Goal: Navigation & Orientation: Find specific page/section

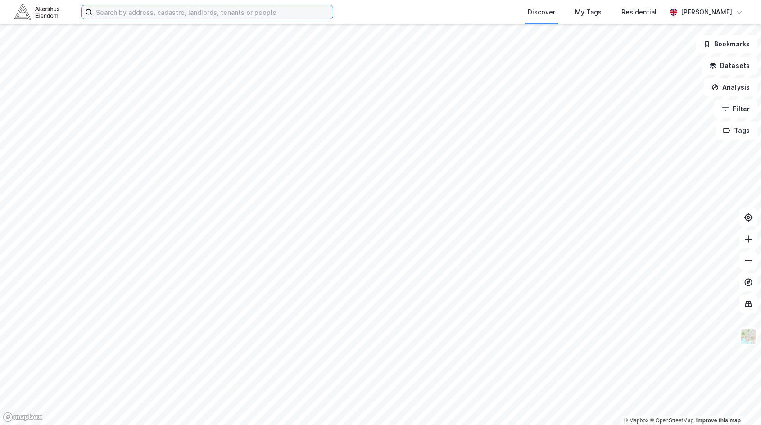
click at [158, 18] on input at bounding box center [212, 12] width 241 height 14
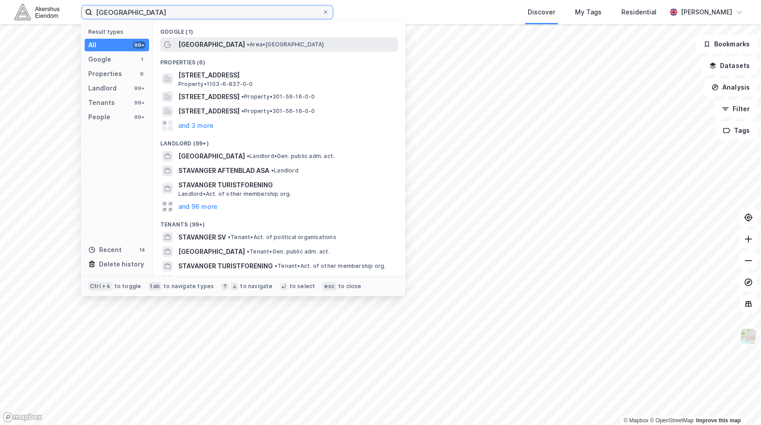
type input "[GEOGRAPHIC_DATA]"
click at [313, 44] on div "[GEOGRAPHIC_DATA] • Area • [GEOGRAPHIC_DATA]" at bounding box center [287, 44] width 218 height 11
